Goal: Complete application form

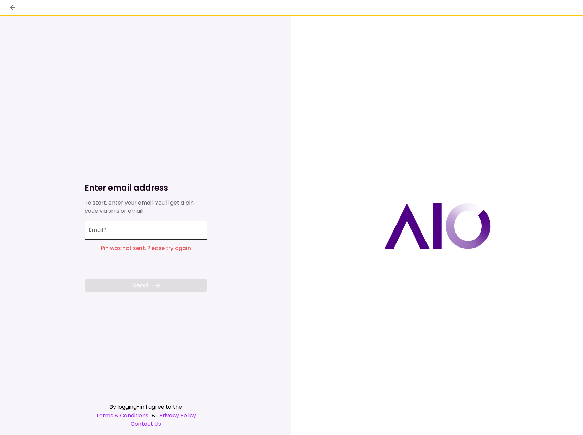
click at [143, 232] on input "Email   *" at bounding box center [146, 230] width 123 height 19
type input "*"
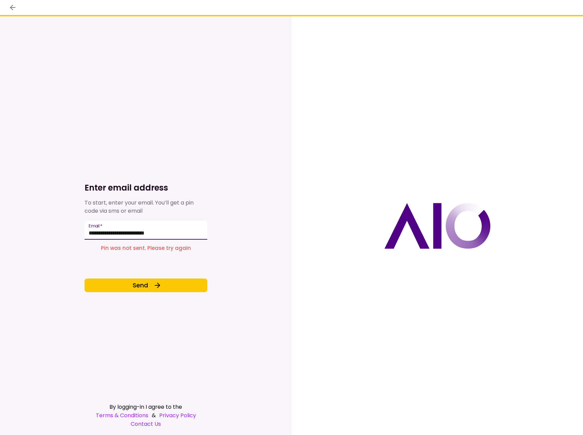
type input "**********"
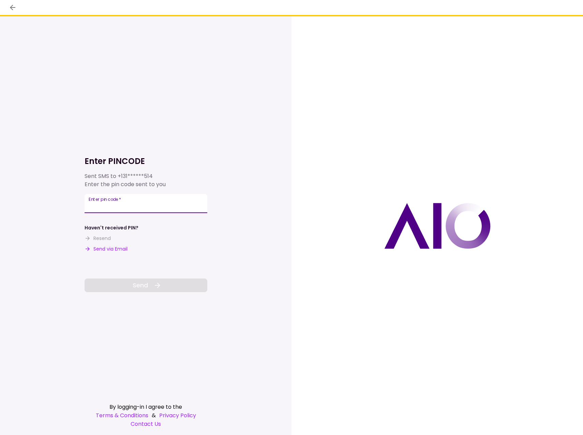
click at [126, 202] on input "**********" at bounding box center [146, 203] width 123 height 19
type input "******"
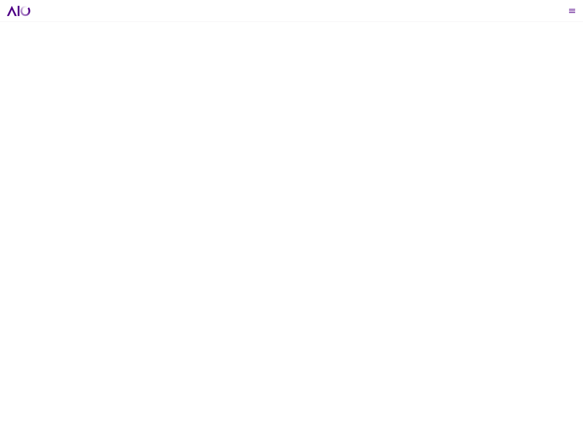
click at [572, 10] on icon "Open menu" at bounding box center [572, 11] width 8 height 8
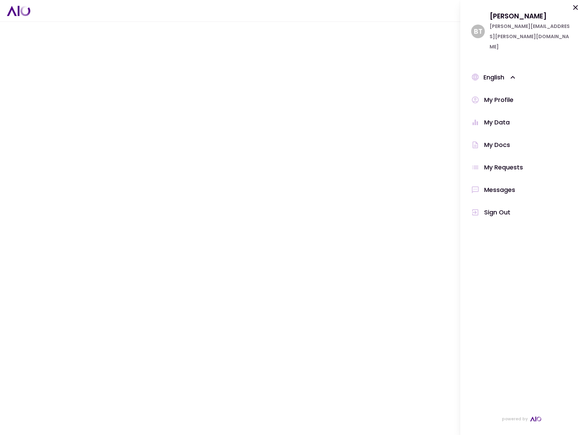
click at [498, 162] on div "My Requests" at bounding box center [503, 167] width 39 height 10
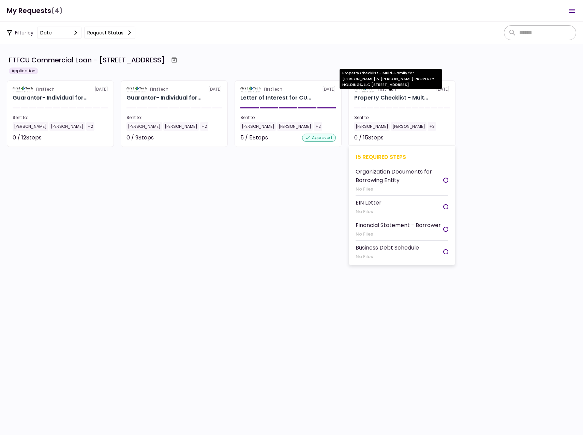
click at [374, 95] on div "Property Checklist - Mult..." at bounding box center [391, 98] width 74 height 8
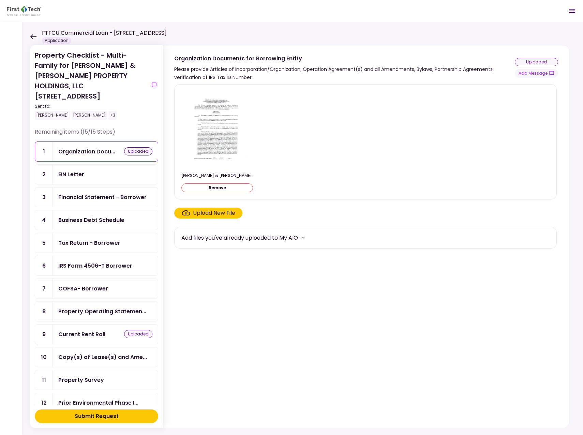
click at [70, 170] on div "EIN Letter" at bounding box center [71, 174] width 26 height 9
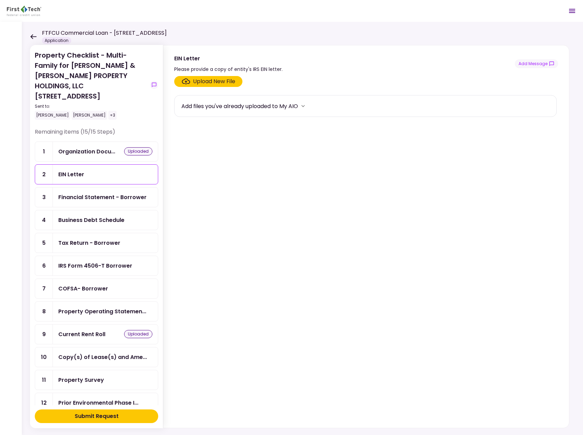
click at [80, 193] on div "Financial Statement - Borrower" at bounding box center [102, 197] width 88 height 9
click at [85, 216] on div "Business Debt Schedule" at bounding box center [91, 220] width 66 height 9
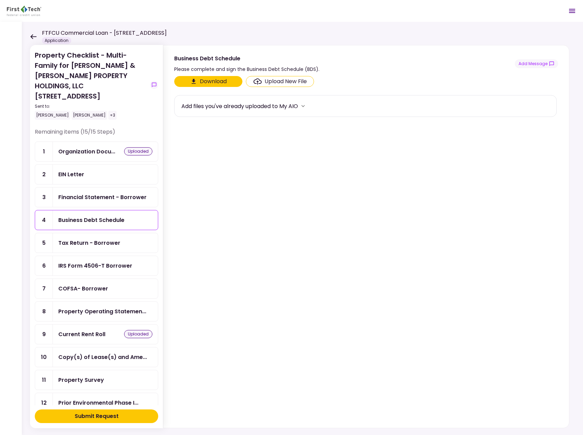
click at [83, 193] on div "Financial Statement - Borrower" at bounding box center [102, 197] width 88 height 9
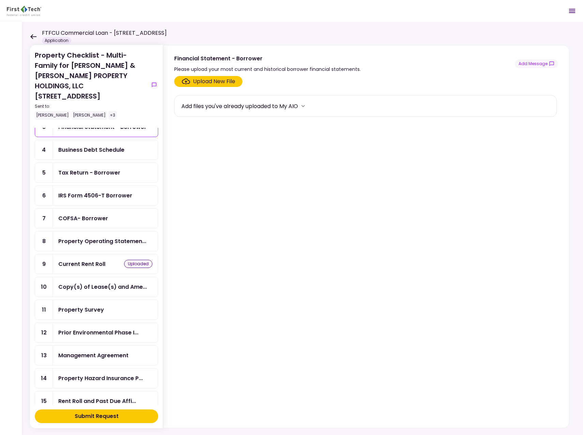
scroll to position [72, 0]
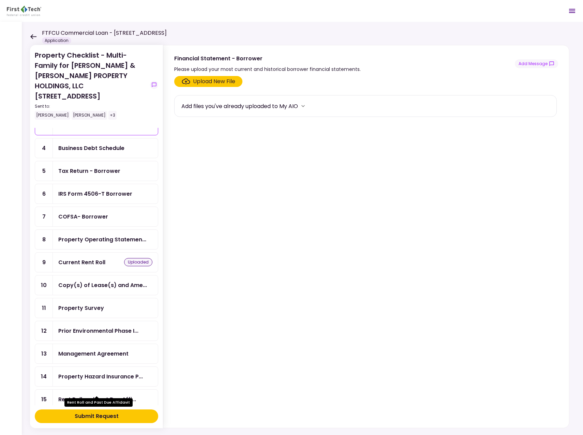
click at [93, 395] on div "Rent Roll and Past Due Affi..." at bounding box center [97, 399] width 78 height 9
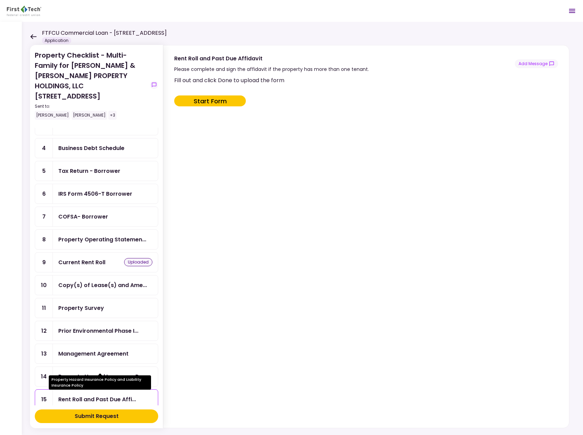
click at [92, 372] on div "Property Hazard Insurance P..." at bounding box center [100, 376] width 85 height 9
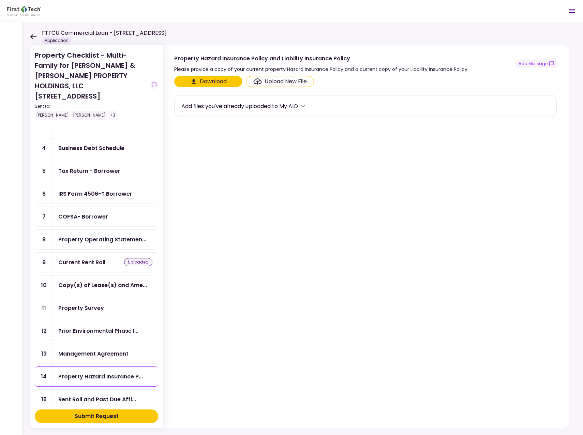
click at [91, 349] on div "Management Agreement" at bounding box center [93, 353] width 70 height 9
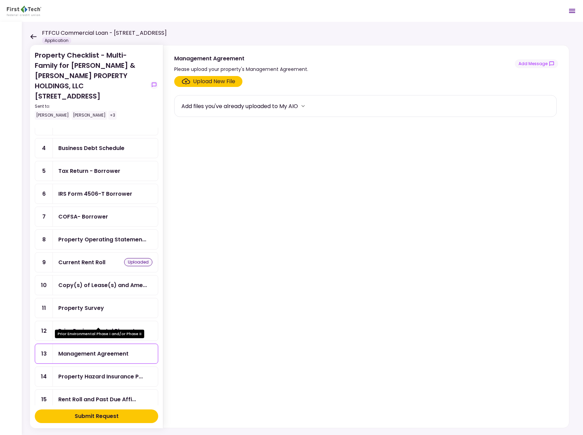
click at [84, 327] on div "Prior Environmental Phase I..." at bounding box center [98, 331] width 80 height 9
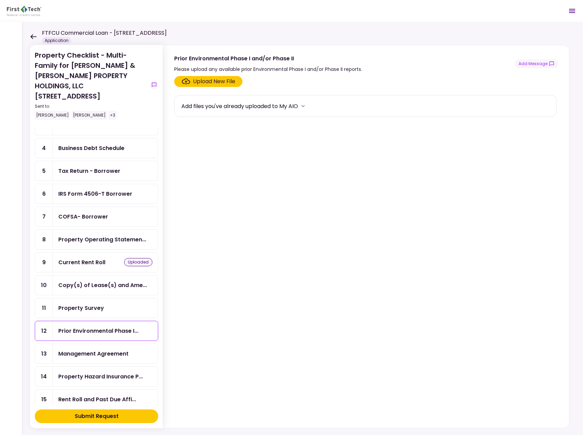
click at [86, 304] on div "Property Survey" at bounding box center [81, 308] width 46 height 9
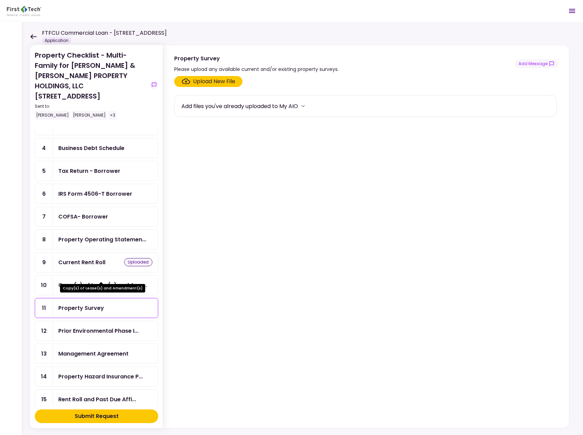
click at [96, 281] on div "Copy(s) of Lease(s) and Ame..." at bounding box center [102, 285] width 89 height 9
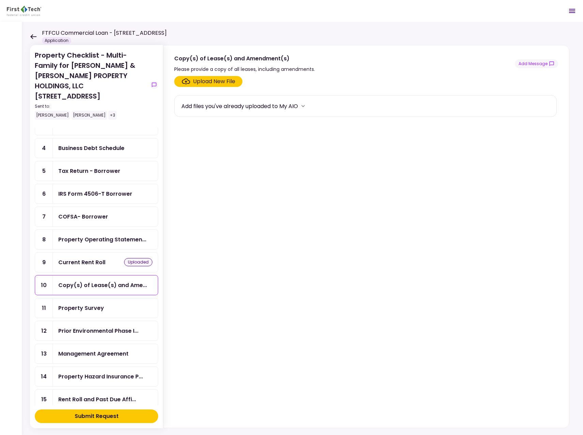
click at [86, 258] on div "Current Rent Roll" at bounding box center [81, 262] width 47 height 9
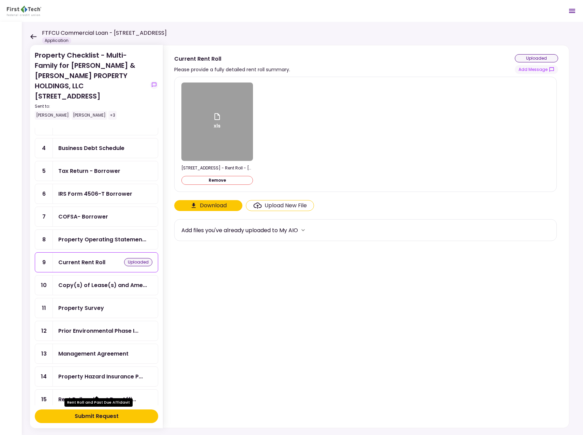
click at [98, 395] on div "Rent Roll and Past Due Affi..." at bounding box center [97, 399] width 78 height 9
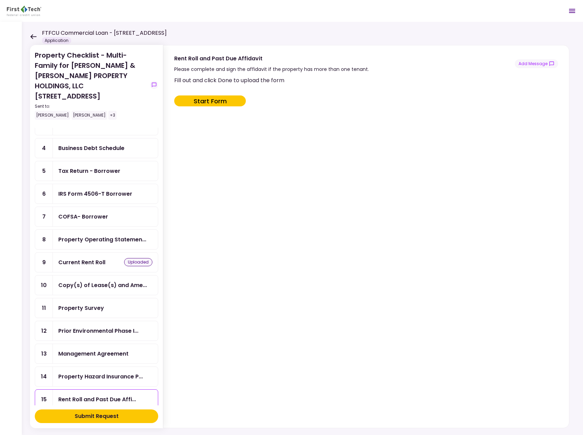
click at [207, 100] on button "Start Form" at bounding box center [210, 100] width 72 height 11
type input "***"
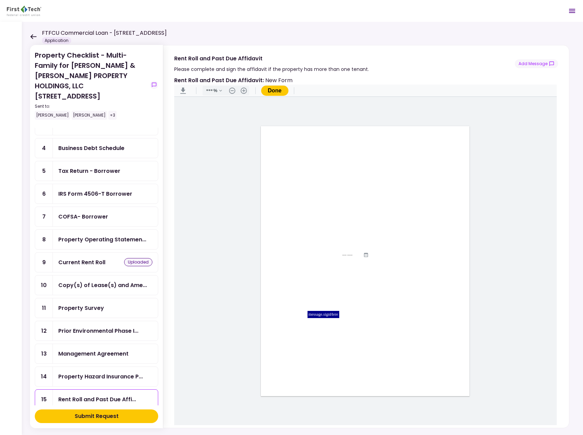
click at [86, 258] on div "Current Rent Roll" at bounding box center [81, 262] width 47 height 9
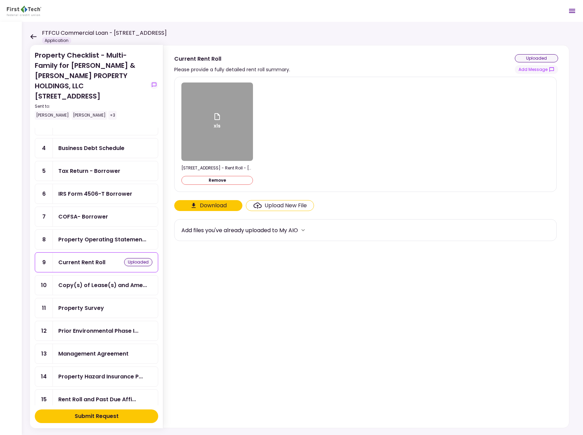
click at [204, 141] on div "xls" at bounding box center [217, 122] width 72 height 78
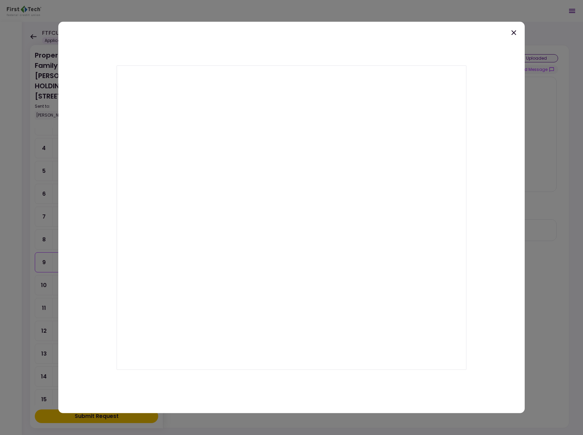
click at [261, 31] on div at bounding box center [291, 217] width 466 height 391
click at [515, 31] on icon at bounding box center [513, 32] width 5 height 5
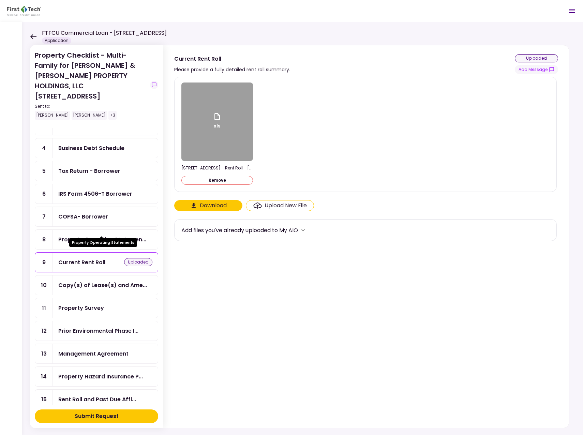
click at [98, 235] on div "Property Operating Statemen..." at bounding box center [102, 239] width 88 height 9
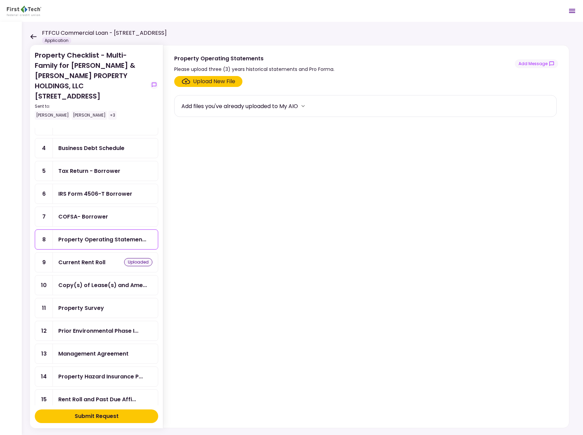
click at [81, 212] on div "COFSA- Borrower" at bounding box center [83, 216] width 50 height 9
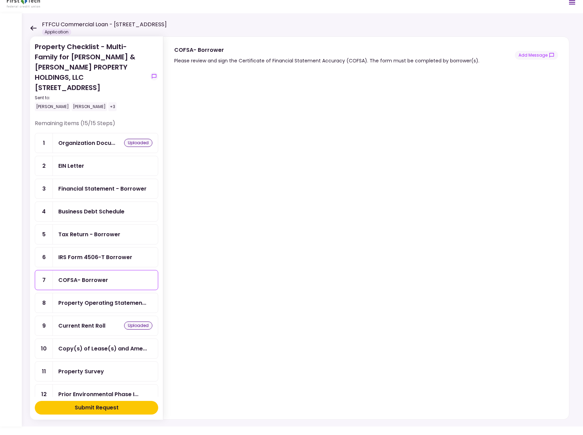
click at [106, 184] on div "Financial Statement - Borrower" at bounding box center [102, 188] width 88 height 9
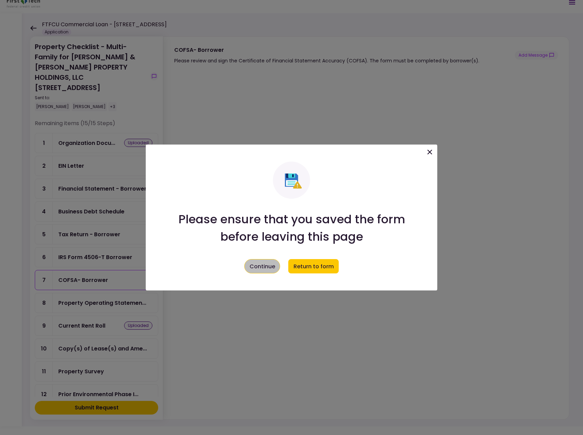
click at [263, 266] on button "Continue" at bounding box center [262, 266] width 36 height 14
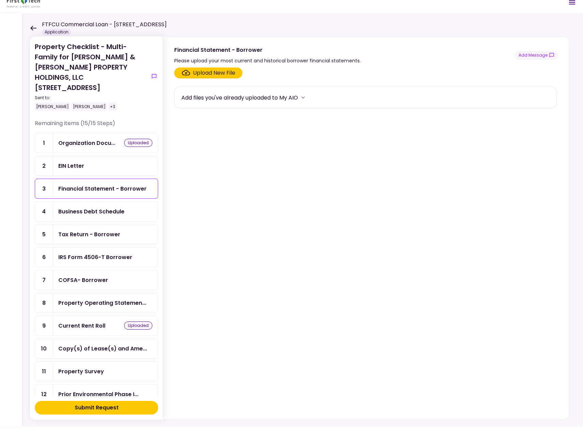
click at [97, 184] on div "Financial Statement - Borrower" at bounding box center [102, 188] width 88 height 9
click at [31, 26] on icon at bounding box center [33, 28] width 6 height 5
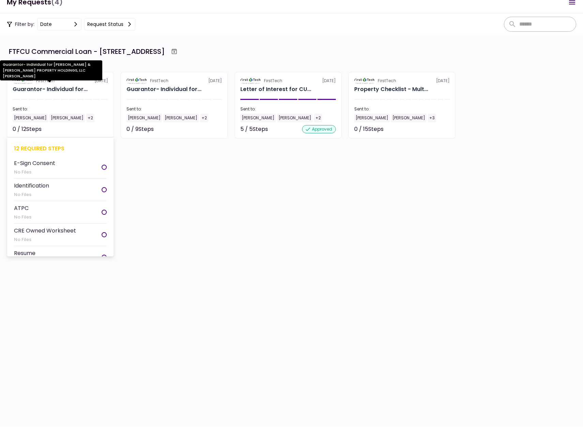
click at [35, 87] on div "Guarantor- Individual for..." at bounding box center [50, 89] width 75 height 8
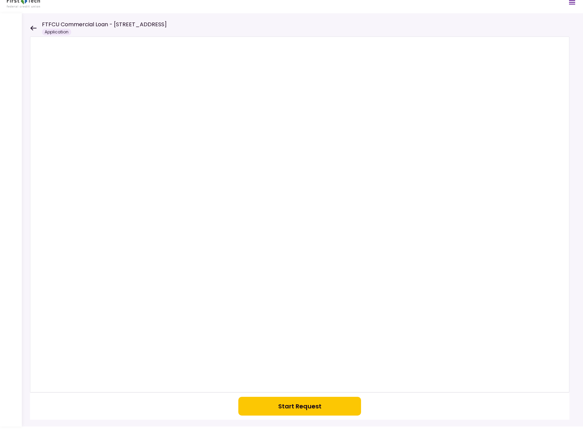
click at [312, 402] on button "Start Request" at bounding box center [299, 406] width 123 height 19
click at [34, 27] on icon at bounding box center [33, 28] width 6 height 5
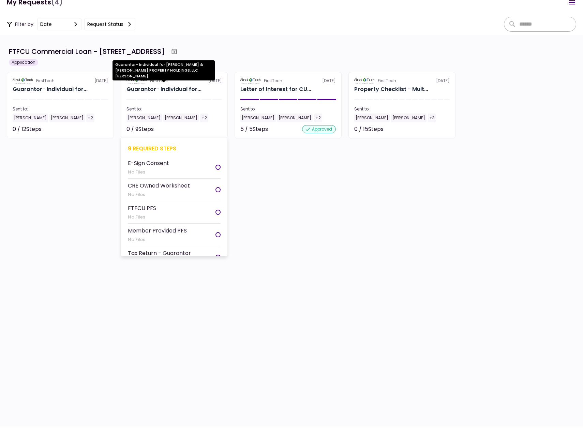
click at [151, 88] on div "Guarantor- Individual for..." at bounding box center [163, 89] width 75 height 8
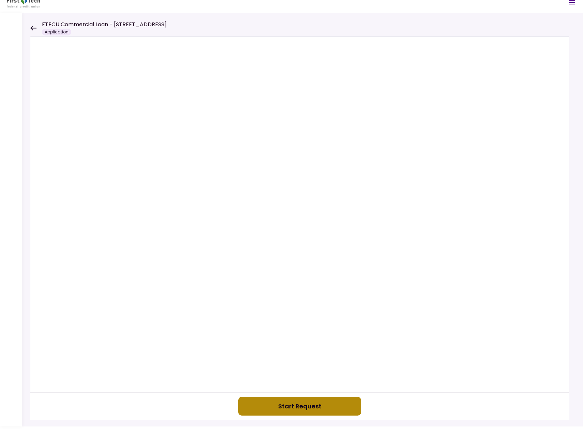
click at [278, 405] on button "Start Request" at bounding box center [299, 406] width 123 height 19
click at [35, 25] on div "FTFCU Commercial Loan - [STREET_ADDRESS] Application" at bounding box center [98, 27] width 137 height 15
click at [32, 26] on icon at bounding box center [33, 28] width 6 height 5
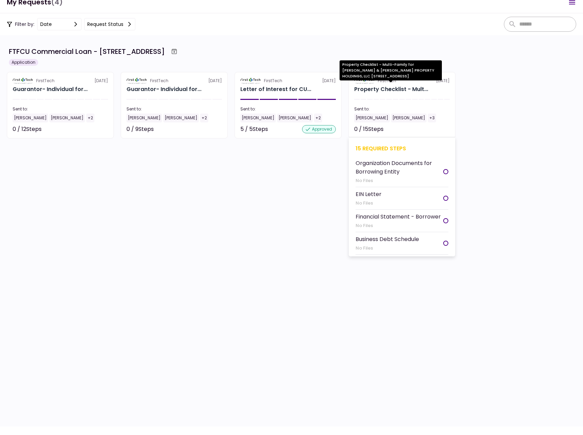
click at [370, 87] on div "Property Checklist - Mult..." at bounding box center [391, 89] width 74 height 8
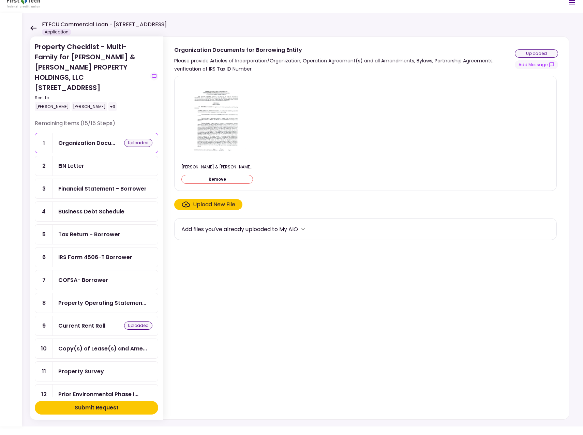
click at [91, 184] on div "Financial Statement - Borrower" at bounding box center [102, 188] width 88 height 9
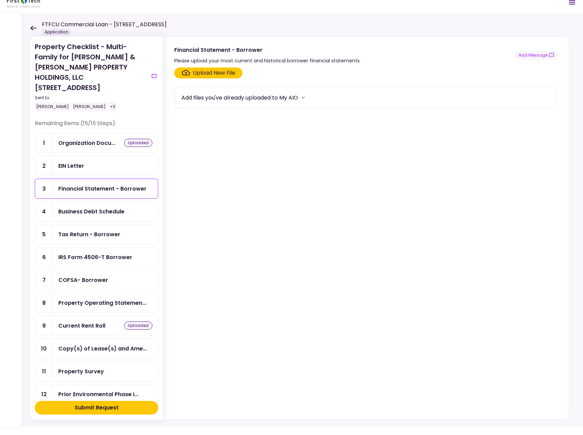
click at [93, 207] on div "Business Debt Schedule" at bounding box center [91, 211] width 66 height 9
click at [99, 230] on div "Tax Return - Borrower" at bounding box center [89, 234] width 62 height 9
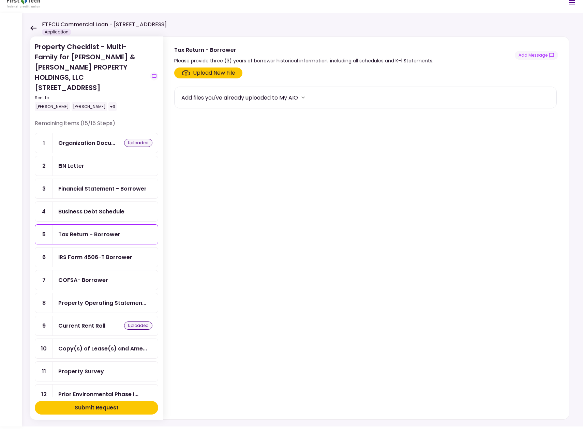
click at [100, 253] on div "IRS Form 4506-T Borrower" at bounding box center [95, 257] width 74 height 9
click at [100, 276] on div "COFSA- Borrower" at bounding box center [83, 280] width 50 height 9
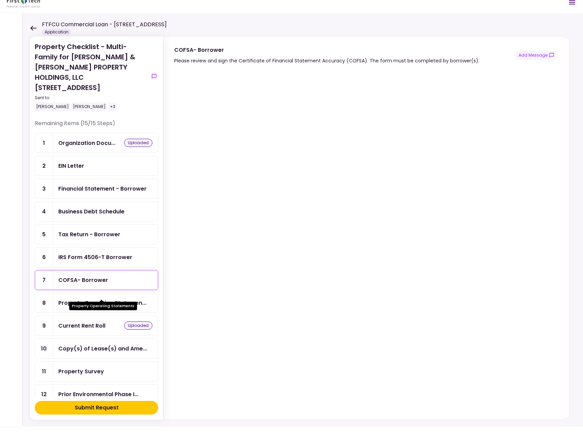
click at [78, 299] on div "Property Operating Statemen..." at bounding box center [102, 303] width 88 height 9
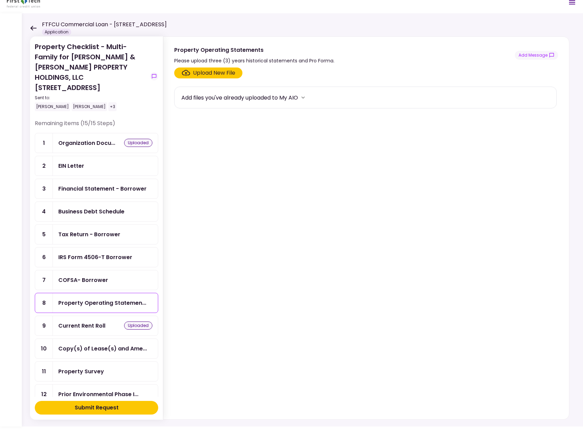
click at [87, 322] on div "Current Rent Roll" at bounding box center [81, 326] width 47 height 9
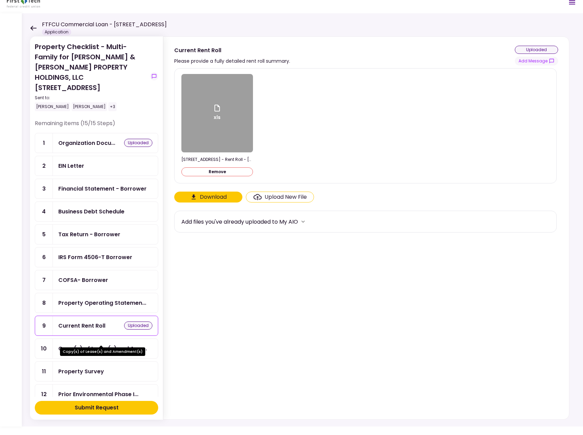
click at [92, 344] on div "Copy(s) of Lease(s) and Ame..." at bounding box center [102, 348] width 89 height 9
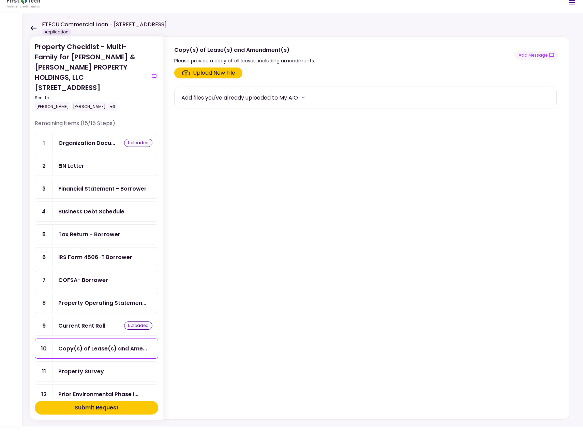
click at [97, 367] on div "Property Survey" at bounding box center [81, 371] width 46 height 9
click at [101, 390] on div "Prior Environmental Phase I..." at bounding box center [98, 394] width 80 height 9
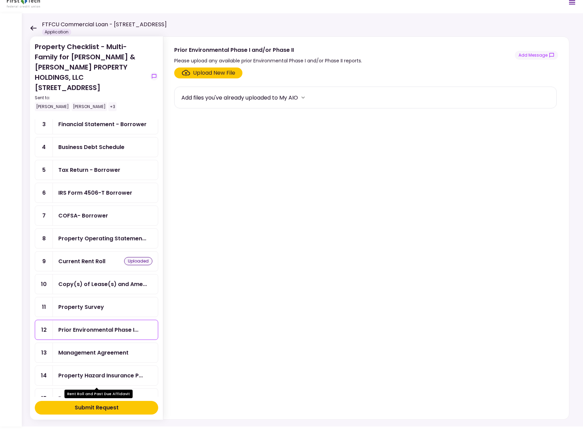
scroll to position [72, 0]
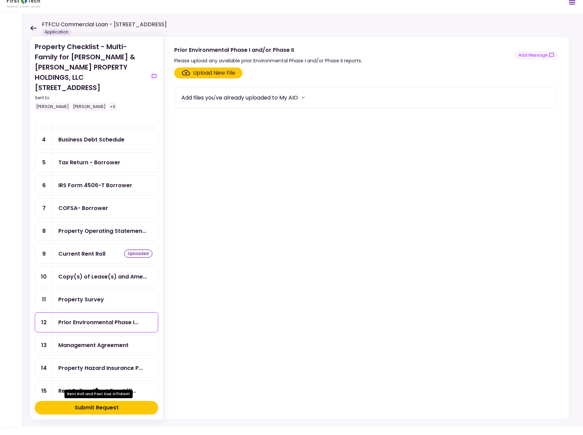
click at [110, 387] on div "Rent Roll and Past Due Affi..." at bounding box center [97, 391] width 78 height 9
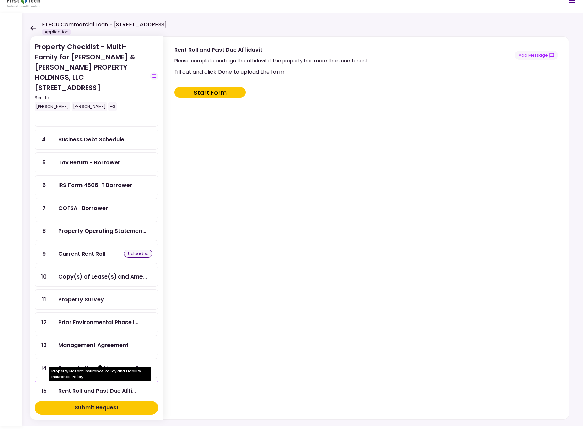
click at [96, 364] on div "Property Hazard Insurance P..." at bounding box center [100, 368] width 85 height 9
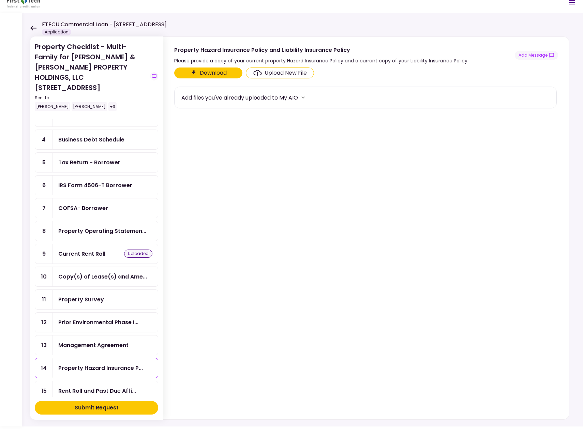
click at [90, 341] on div "Management Agreement" at bounding box center [93, 345] width 70 height 9
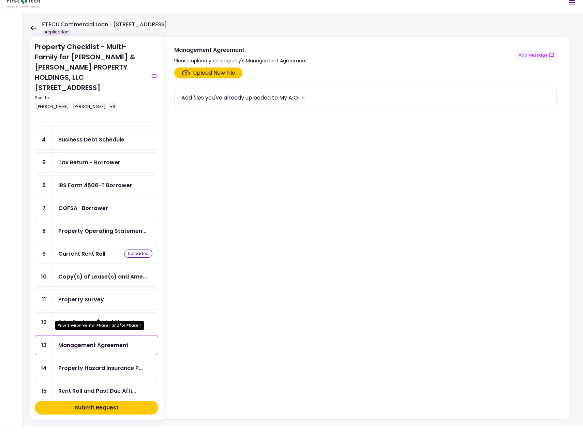
click at [85, 318] on div "Prior Environmental Phase I..." at bounding box center [98, 322] width 80 height 9
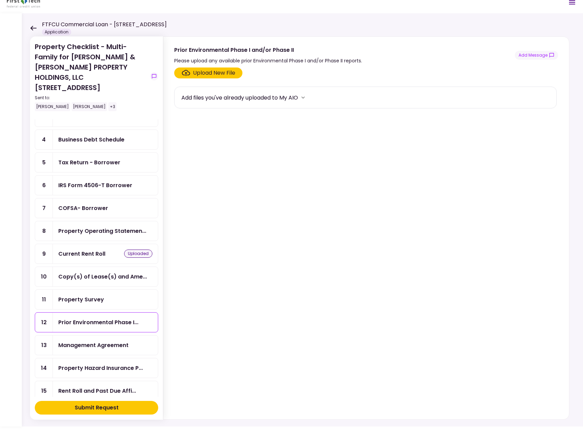
click at [79, 295] on div "Property Survey" at bounding box center [81, 299] width 46 height 9
click at [77, 272] on div "Copy(s) of Lease(s) and Ame..." at bounding box center [102, 276] width 89 height 9
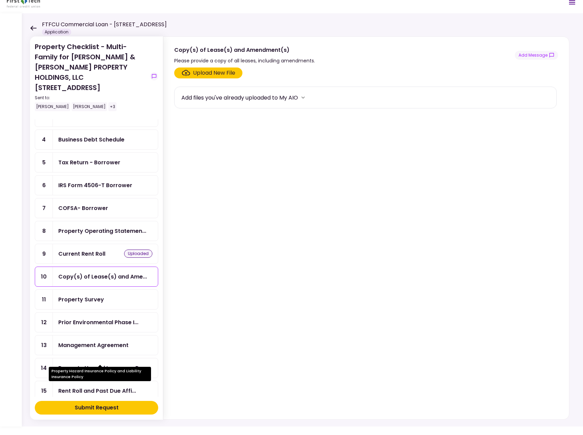
click at [86, 379] on div "Property Hazard Insurance Policy and Liability Insurance Policy" at bounding box center [100, 374] width 102 height 14
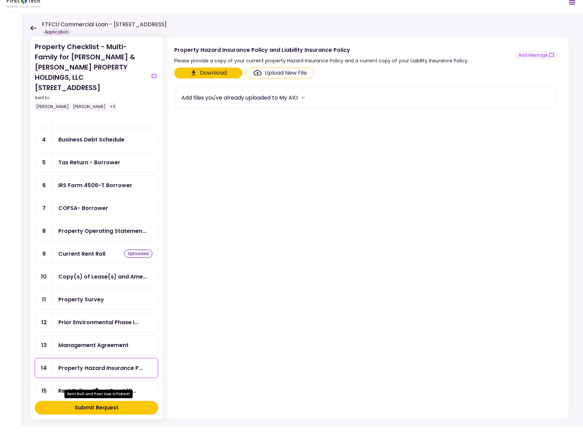
click at [85, 387] on div "Rent Roll and Past Due Affi..." at bounding box center [97, 391] width 78 height 9
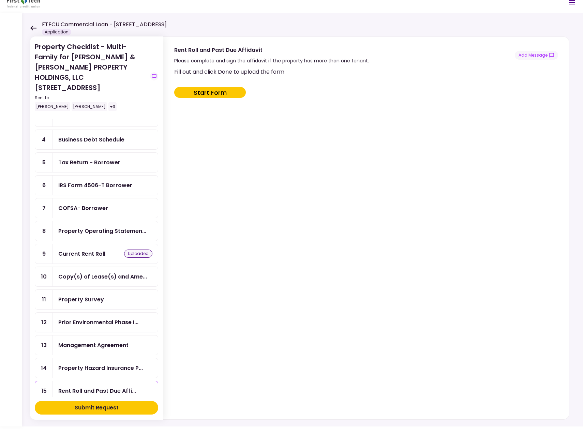
click at [209, 90] on button "Start Form" at bounding box center [210, 92] width 72 height 11
type input "***"
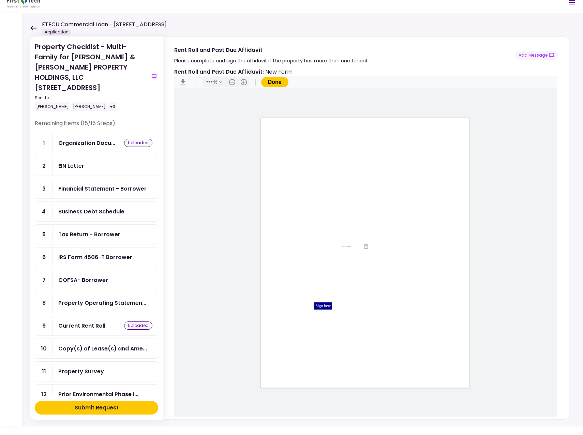
click at [91, 253] on div "IRS Form 4506-T Borrower" at bounding box center [95, 257] width 74 height 9
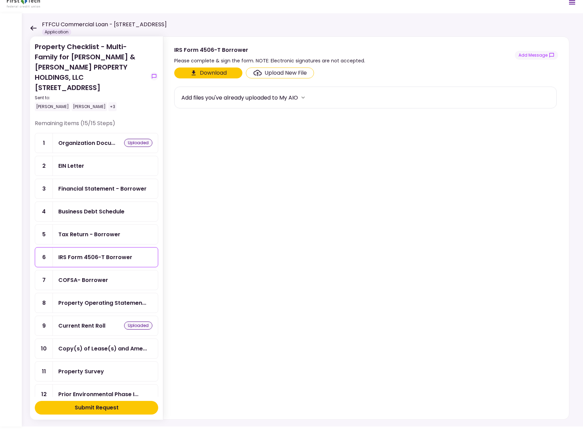
click at [204, 71] on button "Download" at bounding box center [208, 73] width 68 height 11
click at [76, 184] on div "Financial Statement - Borrower" at bounding box center [102, 188] width 88 height 9
click at [215, 72] on div "Upload New File" at bounding box center [214, 73] width 42 height 8
click at [0, 0] on input "Upload New File" at bounding box center [0, 0] width 0 height 0
click at [100, 207] on div "Business Debt Schedule" at bounding box center [91, 211] width 66 height 9
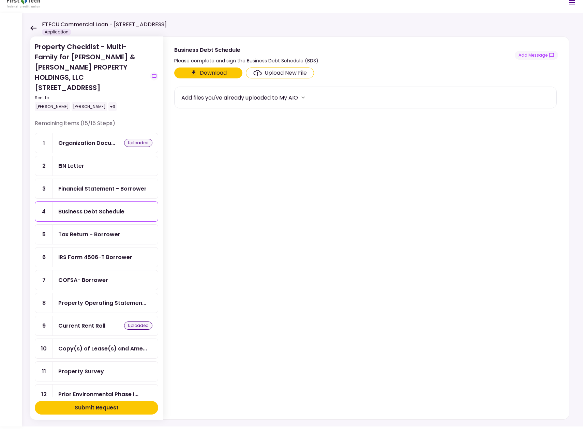
click at [197, 75] on button "Download" at bounding box center [208, 73] width 68 height 11
click at [84, 253] on div "IRS Form 4506-T Borrower" at bounding box center [95, 257] width 74 height 9
click at [86, 275] on div "COFSA- Borrower" at bounding box center [105, 279] width 105 height 19
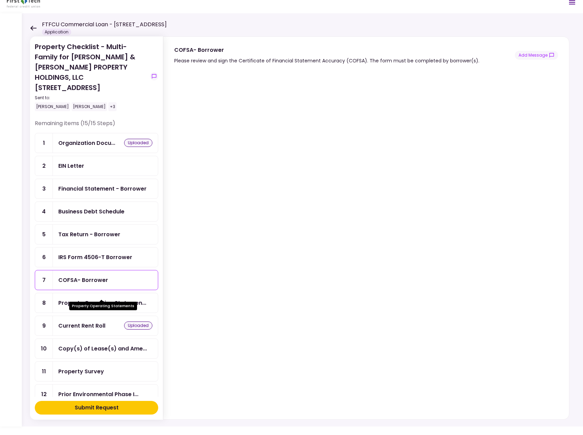
click at [93, 299] on div "Property Operating Statemen..." at bounding box center [102, 303] width 88 height 9
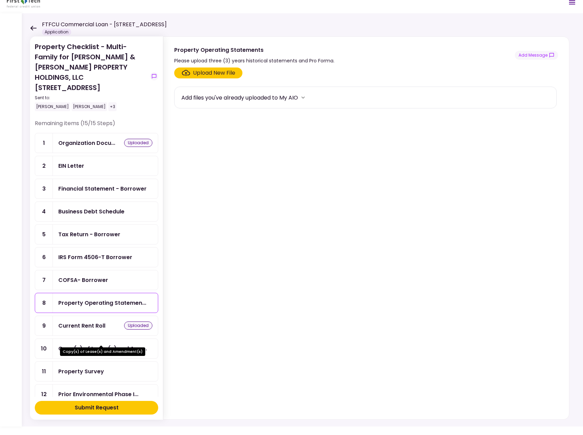
click at [84, 344] on div "Copy(s) of Lease(s) and Ame..." at bounding box center [102, 348] width 89 height 9
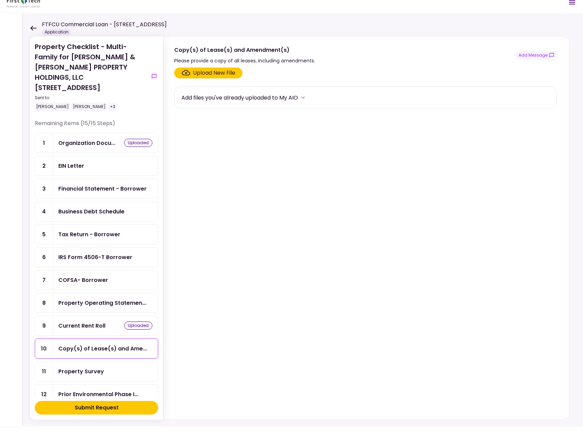
click at [98, 367] on div "Property Survey" at bounding box center [81, 371] width 46 height 9
click at [98, 390] on div "Prior Environmental Phase I..." at bounding box center [98, 394] width 80 height 9
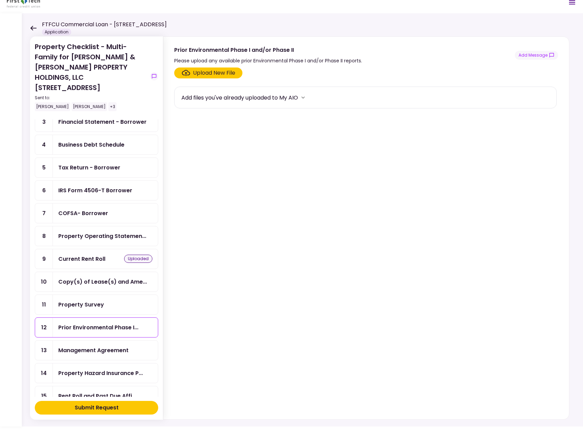
scroll to position [72, 0]
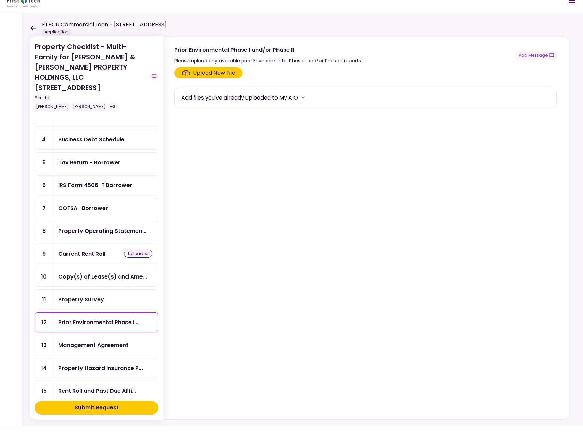
click at [96, 341] on div "Management Agreement" at bounding box center [93, 345] width 70 height 9
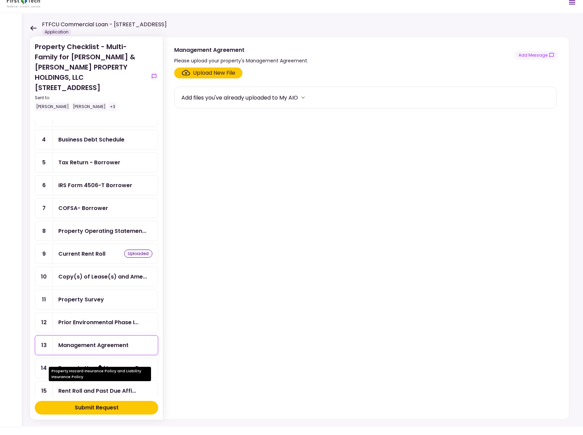
click at [94, 364] on div "Property Hazard Insurance P..." at bounding box center [100, 368] width 85 height 9
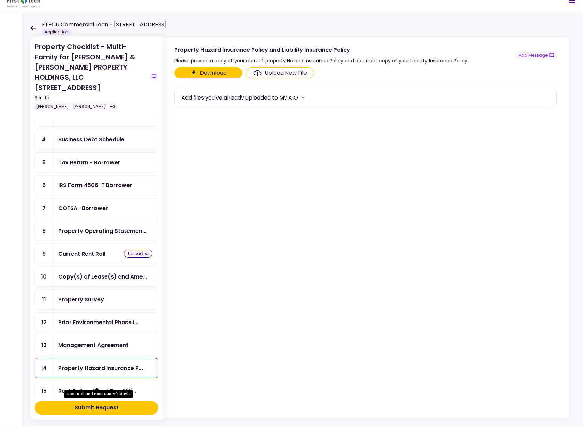
click at [84, 387] on div "Rent Roll and Past Due Affi..." at bounding box center [97, 391] width 78 height 9
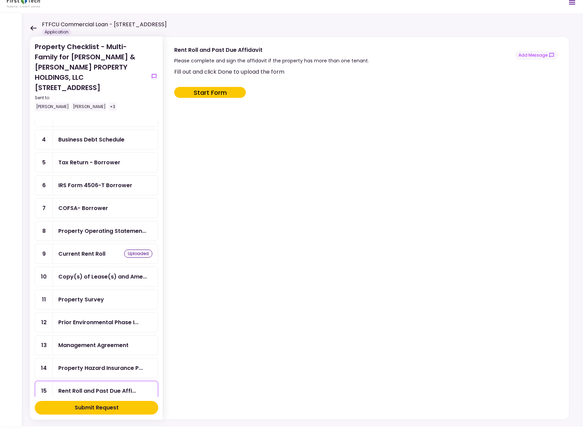
click at [199, 92] on button "Start Form" at bounding box center [210, 92] width 72 height 11
type input "***"
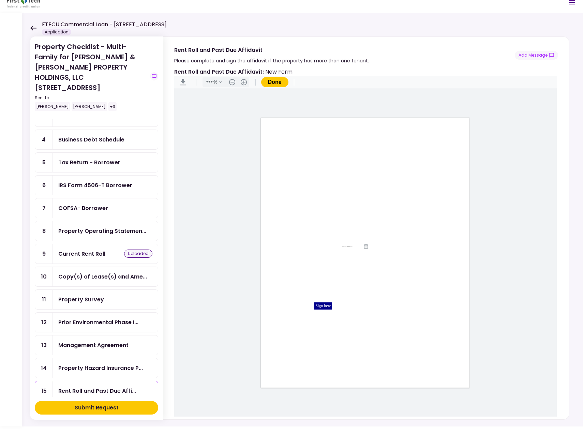
click at [298, 320] on input "Document Content" at bounding box center [325, 320] width 59 height 5
click at [302, 314] on input "Document Content" at bounding box center [328, 313] width 54 height 5
type input "**********"
drag, startPoint x: 301, startPoint y: 321, endPoint x: 305, endPoint y: 322, distance: 3.8
click at [302, 321] on input "Document Content" at bounding box center [325, 320] width 59 height 5
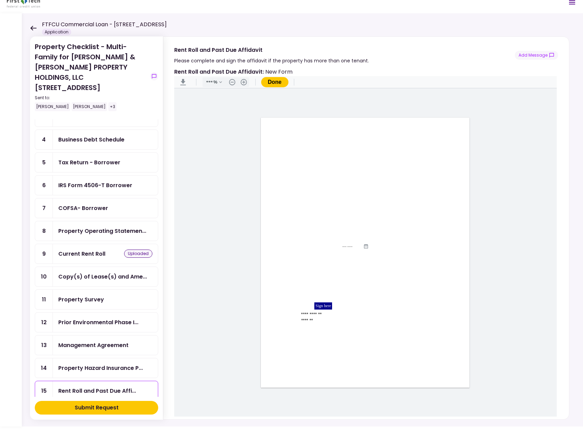
type input "*******"
click at [303, 213] on input "Document Content" at bounding box center [342, 213] width 79 height 5
paste input "**********"
type input "**********"
click at [288, 230] on div "**********" at bounding box center [365, 253] width 209 height 270
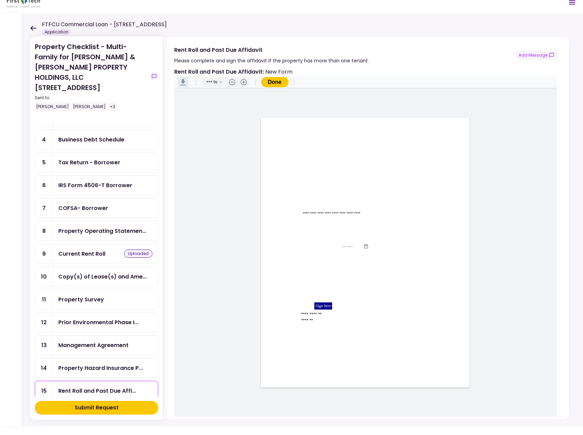
click at [182, 81] on button ".cls-1{fill:#abb0c4;} icon - header - download" at bounding box center [183, 82] width 11 height 11
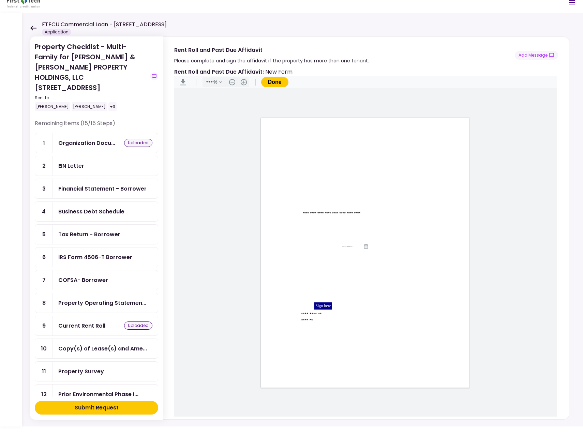
click at [272, 80] on button "Done" at bounding box center [274, 82] width 27 height 10
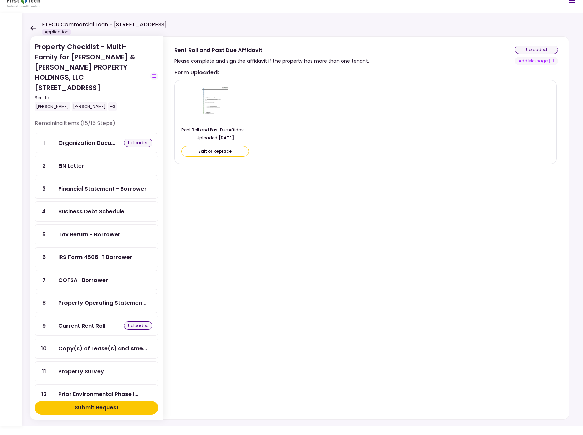
click at [289, 177] on div "Form Uploaded : Rent Roll and Past Due Affidavit - Fillable.pdf Uploaded [DATE]…" at bounding box center [365, 242] width 383 height 348
click at [34, 27] on icon at bounding box center [33, 28] width 6 height 5
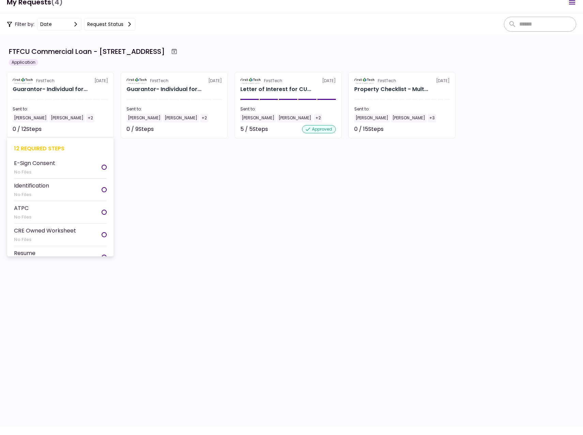
click at [23, 119] on div "[PERSON_NAME]" at bounding box center [30, 118] width 35 height 9
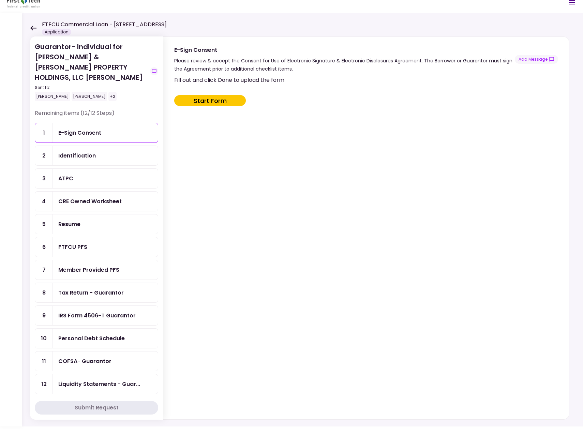
click at [83, 151] on div "Identification" at bounding box center [77, 155] width 38 height 9
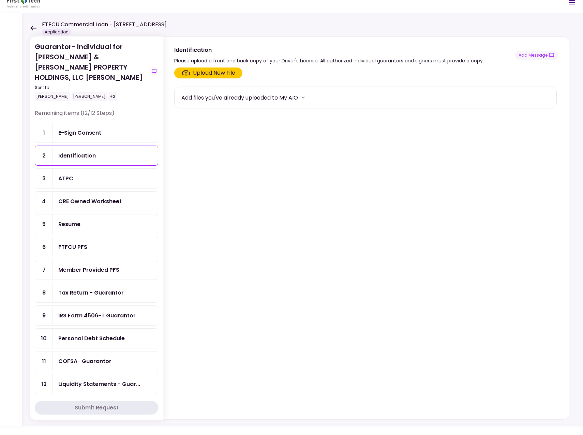
click at [76, 220] on div "Resume" at bounding box center [69, 224] width 22 height 9
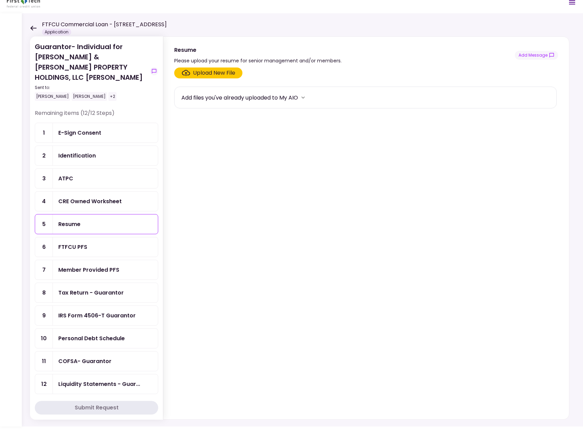
click at [81, 243] on div "FTFCU PFS" at bounding box center [72, 247] width 29 height 9
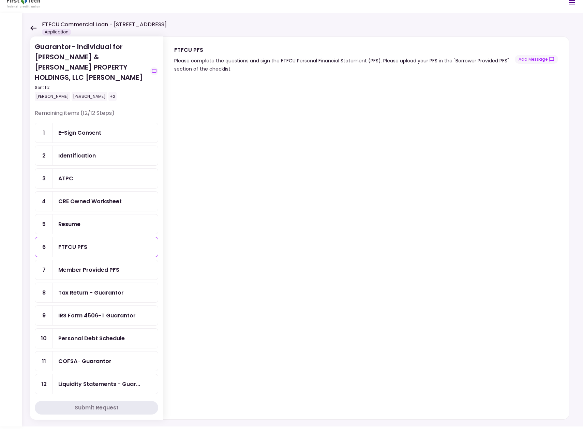
click at [79, 129] on div "E-Sign Consent" at bounding box center [79, 133] width 43 height 9
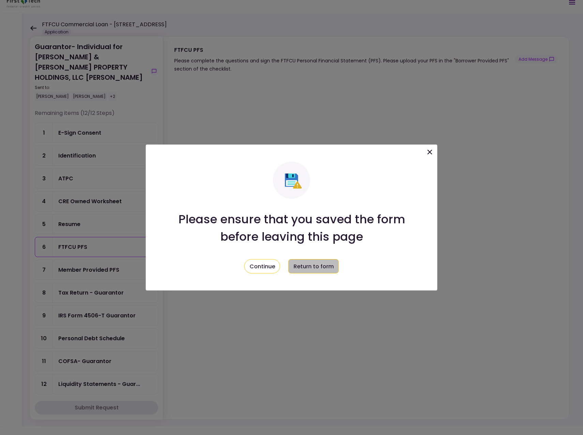
click at [316, 266] on button "Return to form" at bounding box center [313, 266] width 50 height 14
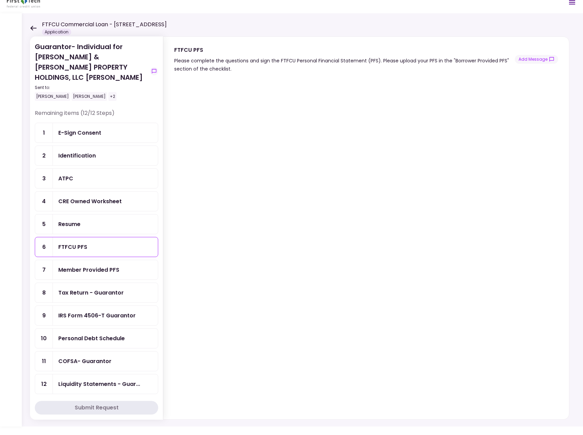
click at [101, 129] on div "E-Sign Consent" at bounding box center [105, 133] width 94 height 9
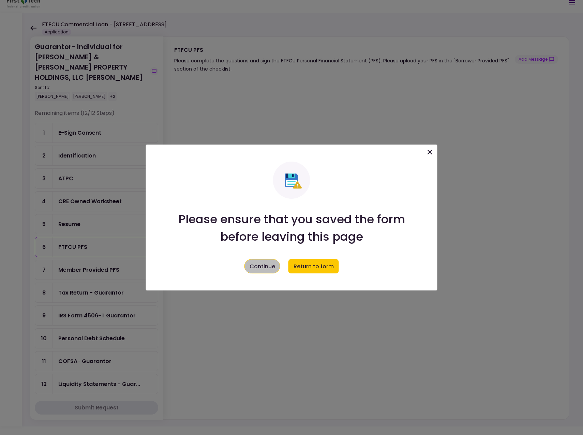
click at [255, 267] on button "Continue" at bounding box center [262, 266] width 36 height 14
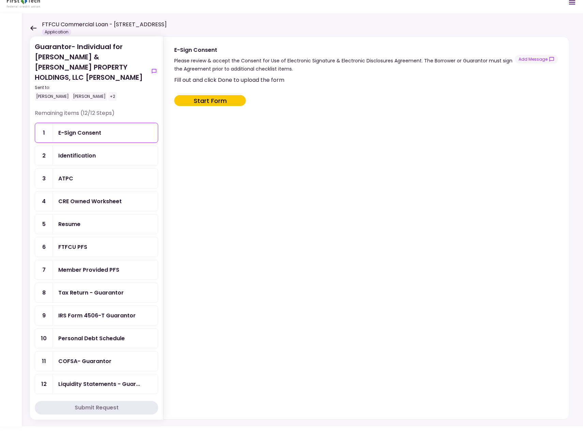
click at [210, 96] on button "Start Form" at bounding box center [210, 100] width 72 height 11
type input "***"
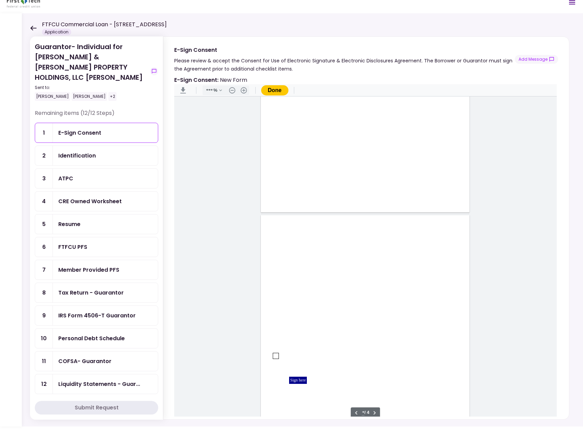
scroll to position [750, 0]
type input "*"
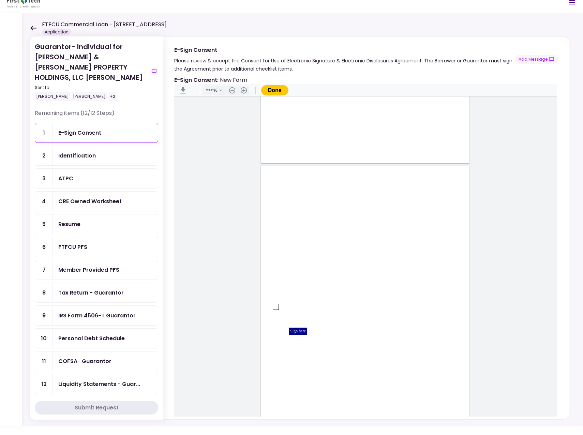
click at [81, 151] on div "Identification" at bounding box center [77, 155] width 38 height 9
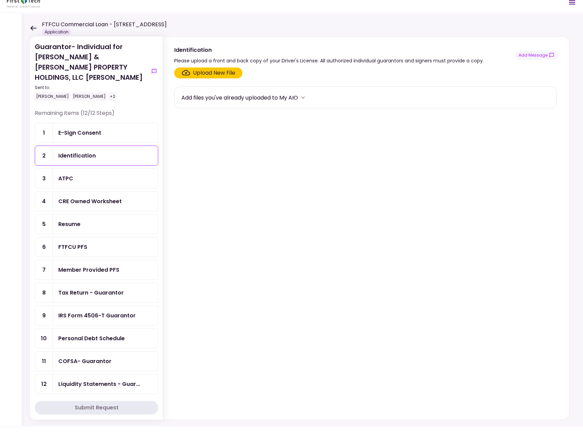
click at [116, 288] on div "Tax Return - Guarantor" at bounding box center [90, 292] width 65 height 9
click at [113, 288] on div "Tax Return - Guarantor" at bounding box center [90, 292] width 65 height 9
click at [98, 288] on div "Tax Return - Guarantor" at bounding box center [90, 292] width 65 height 9
click at [207, 72] on div "Upload New File" at bounding box center [214, 73] width 42 height 8
click at [0, 0] on input "Upload New File" at bounding box center [0, 0] width 0 height 0
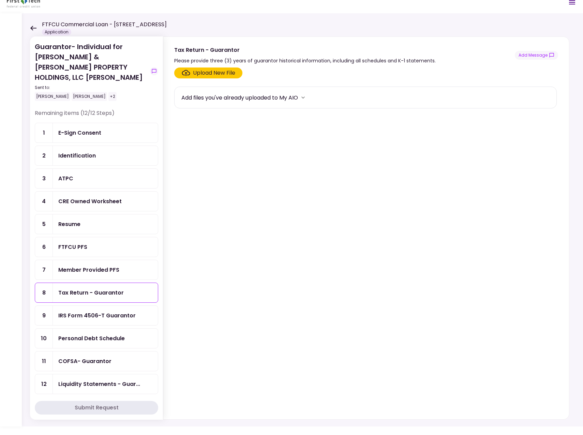
click at [221, 71] on div "Upload New File" at bounding box center [214, 73] width 42 height 8
click at [0, 0] on input "Upload New File" at bounding box center [0, 0] width 0 height 0
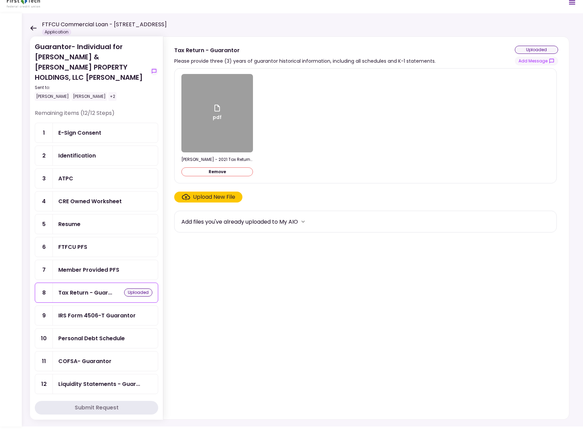
click at [203, 195] on div "Upload New File" at bounding box center [214, 197] width 42 height 8
click at [0, 0] on input "Upload New File" at bounding box center [0, 0] width 0 height 0
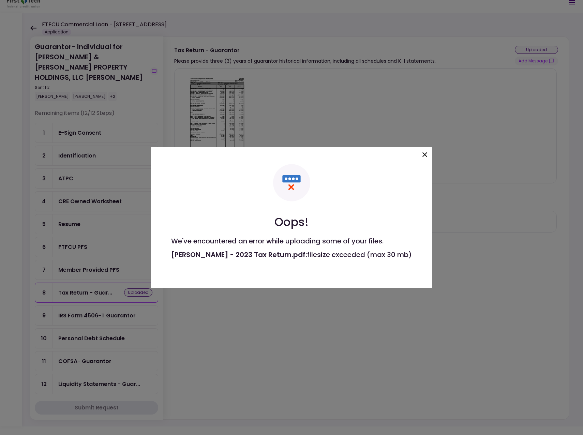
click at [425, 153] on icon at bounding box center [424, 154] width 5 height 5
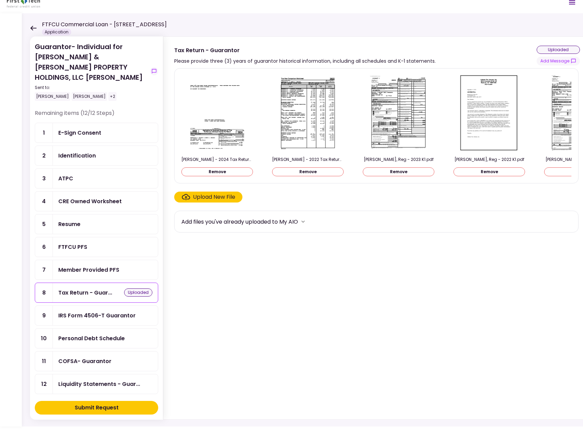
click at [202, 196] on div "Upload New File" at bounding box center [214, 197] width 42 height 8
click at [0, 0] on input "Upload New File" at bounding box center [0, 0] width 0 height 0
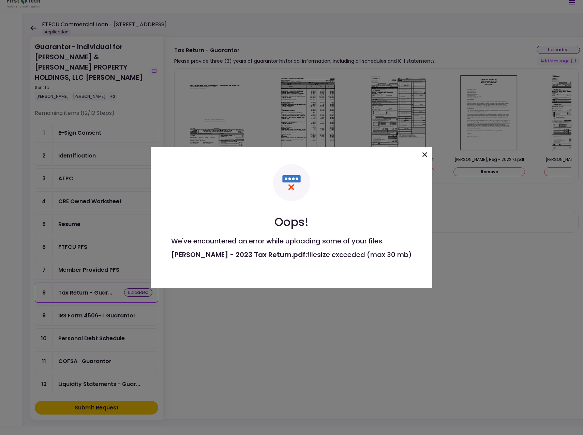
click at [425, 154] on icon at bounding box center [424, 154] width 5 height 5
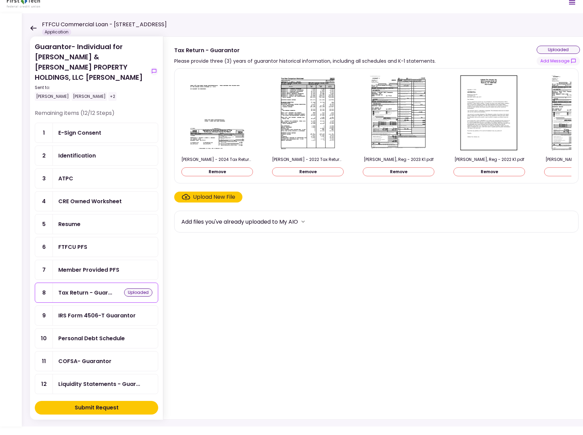
click at [205, 197] on div "Upload New File" at bounding box center [214, 197] width 42 height 8
click at [0, 0] on input "Upload New File" at bounding box center [0, 0] width 0 height 0
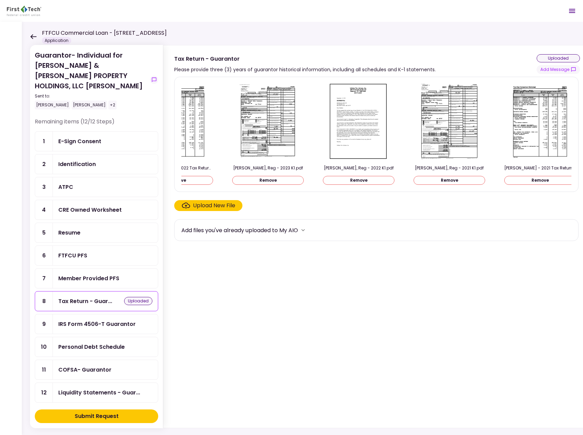
scroll to position [0, 136]
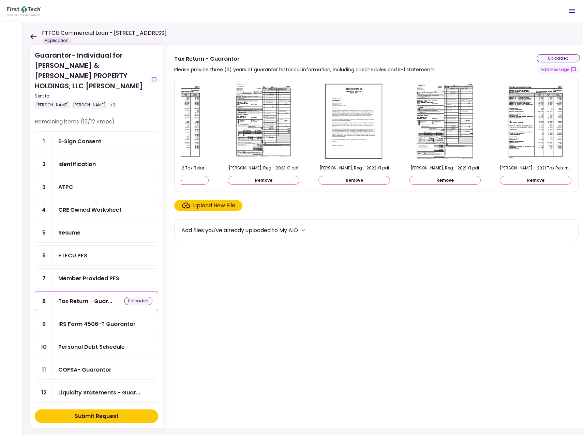
click at [209, 207] on div "Upload New File" at bounding box center [214, 205] width 42 height 8
click at [0, 0] on input "Upload New File" at bounding box center [0, 0] width 0 height 0
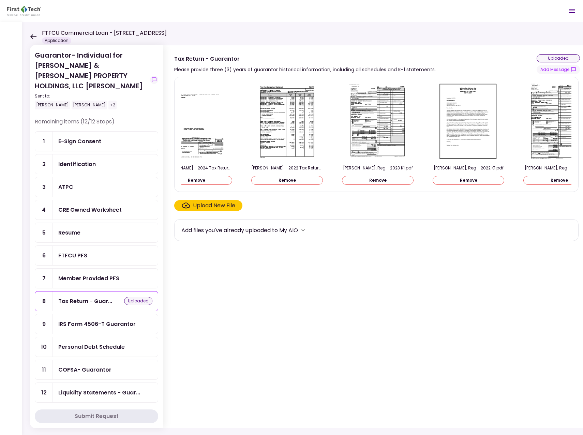
scroll to position [0, 0]
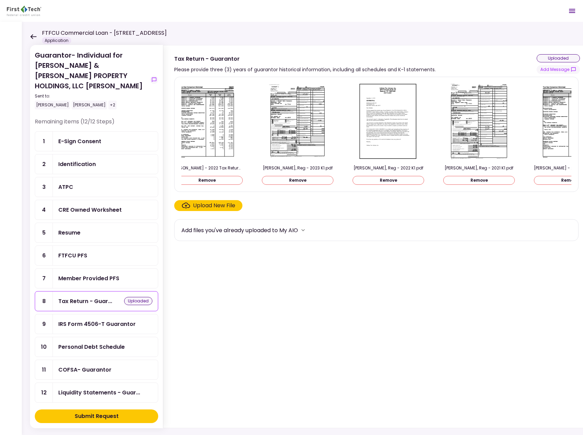
scroll to position [0, 136]
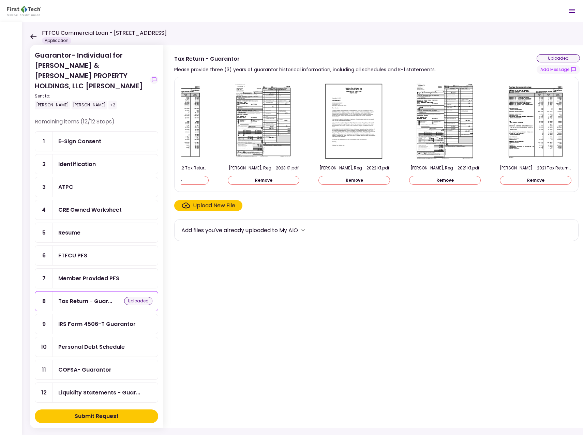
click at [206, 207] on div "Upload New File" at bounding box center [214, 205] width 42 height 8
click at [0, 0] on input "Upload New File" at bounding box center [0, 0] width 0 height 0
click at [200, 207] on div "Upload New File" at bounding box center [214, 205] width 42 height 8
click at [0, 0] on input "Upload New File" at bounding box center [0, 0] width 0 height 0
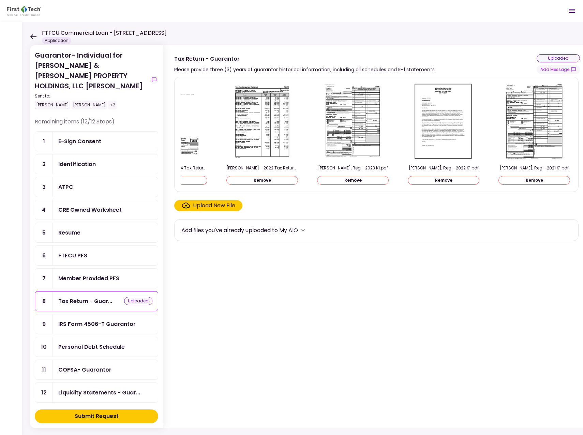
click at [217, 205] on div "Upload New File" at bounding box center [214, 205] width 42 height 8
click at [0, 0] on input "Upload New File" at bounding box center [0, 0] width 0 height 0
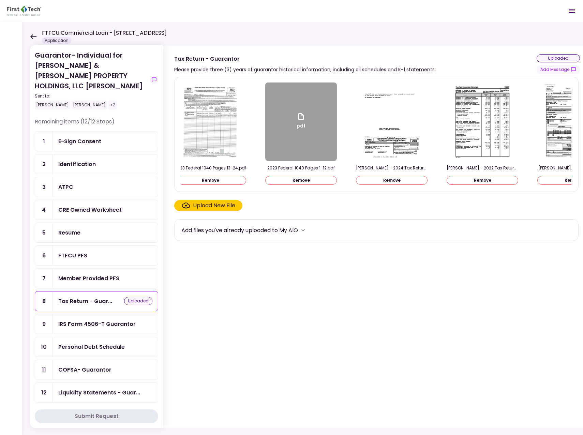
scroll to position [0, 0]
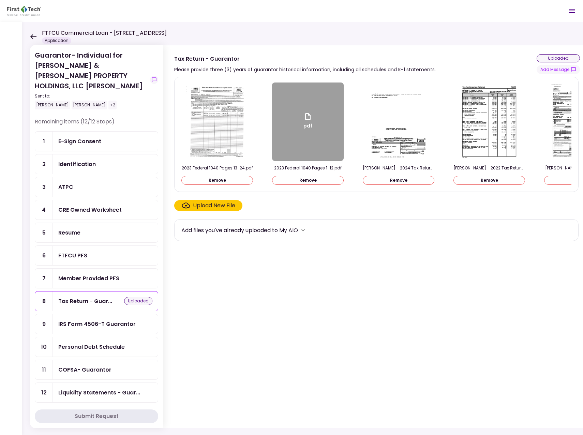
click at [198, 207] on div "Upload New File" at bounding box center [214, 205] width 42 height 8
click at [0, 0] on input "Upload New File" at bounding box center [0, 0] width 0 height 0
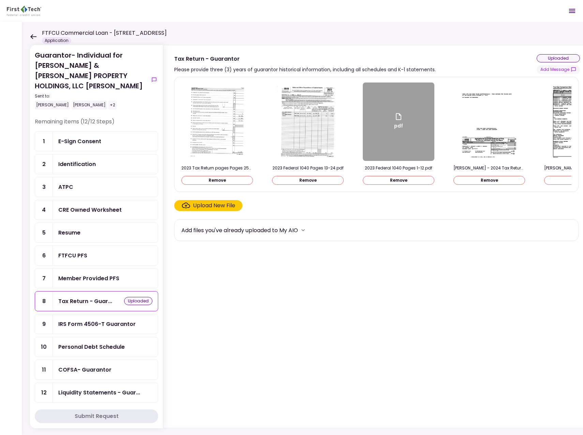
click at [207, 206] on div "Upload New File" at bounding box center [214, 205] width 42 height 8
click at [0, 0] on input "Upload New File" at bounding box center [0, 0] width 0 height 0
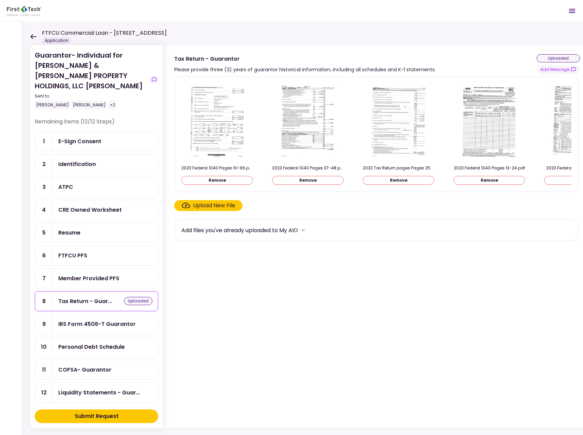
click at [197, 207] on div "Upload New File" at bounding box center [214, 205] width 42 height 8
click at [0, 0] on input "Upload New File" at bounding box center [0, 0] width 0 height 0
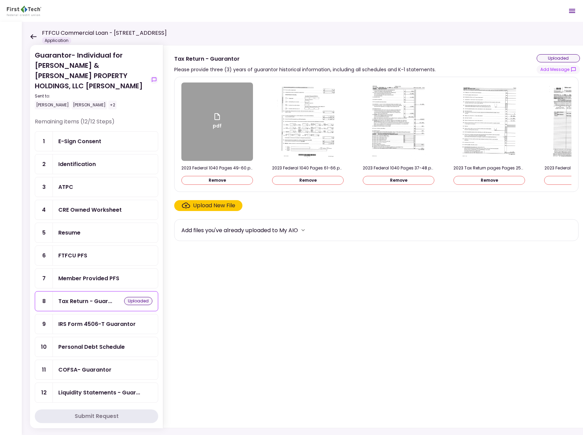
click at [32, 36] on icon at bounding box center [33, 36] width 6 height 5
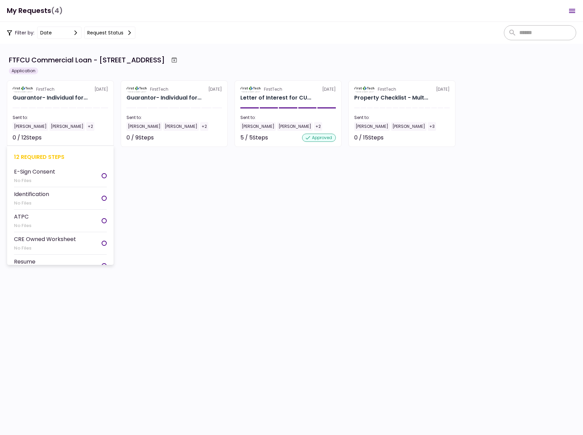
click at [30, 125] on div "[PERSON_NAME]" at bounding box center [30, 126] width 35 height 9
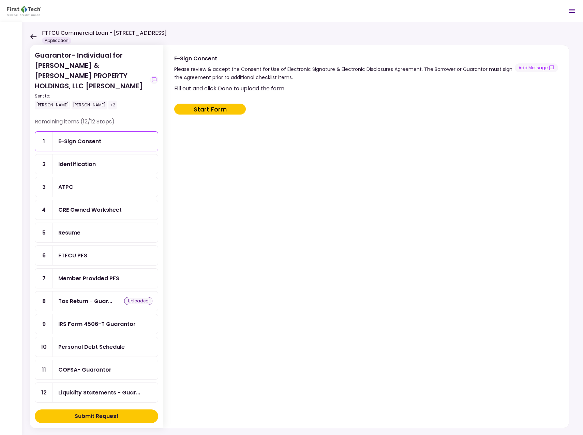
click at [33, 37] on icon at bounding box center [33, 36] width 6 height 5
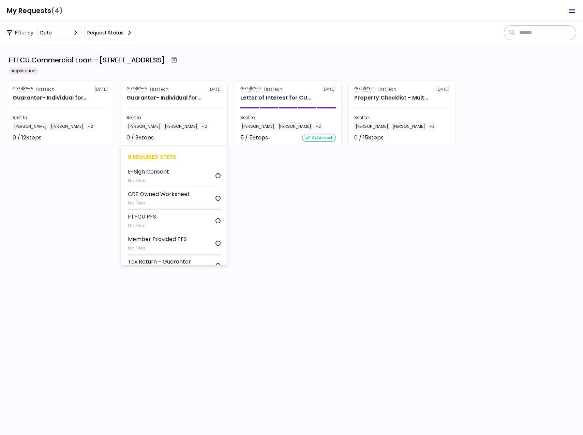
click at [139, 126] on div "[PERSON_NAME]" at bounding box center [143, 126] width 35 height 9
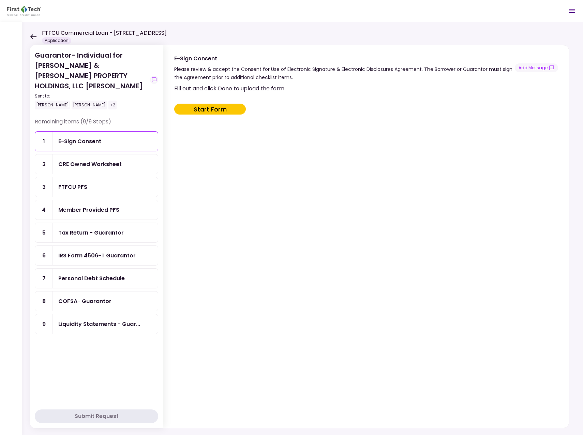
click at [92, 228] on div "Tax Return - Guarantor" at bounding box center [90, 232] width 65 height 9
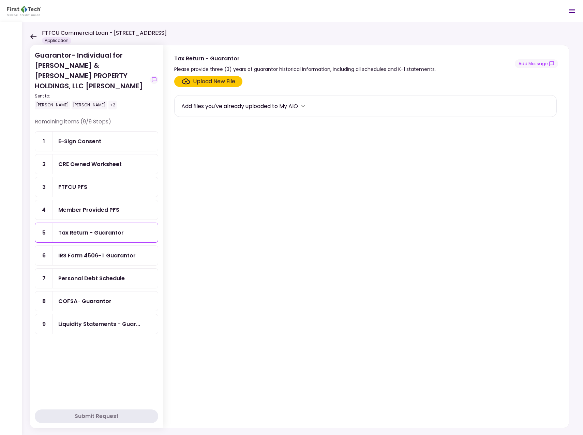
click at [216, 80] on div "Upload New File" at bounding box center [214, 81] width 42 height 8
click at [0, 0] on input "Upload New File" at bounding box center [0, 0] width 0 height 0
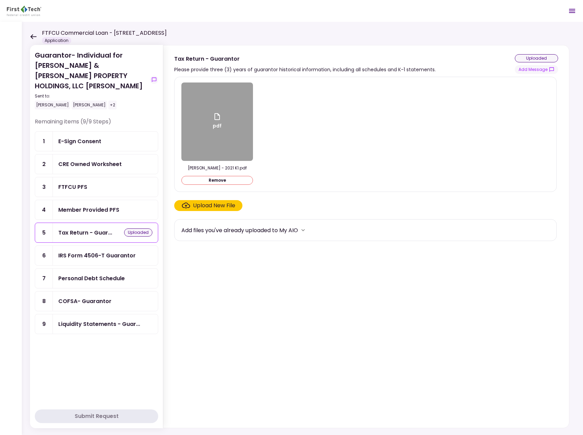
click at [210, 205] on div "Upload New File" at bounding box center [214, 205] width 42 height 8
click at [0, 0] on input "Upload New File" at bounding box center [0, 0] width 0 height 0
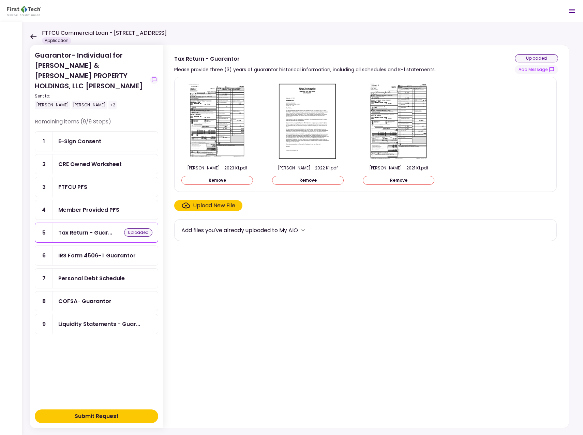
click at [87, 206] on div "Member Provided PFS" at bounding box center [88, 210] width 61 height 9
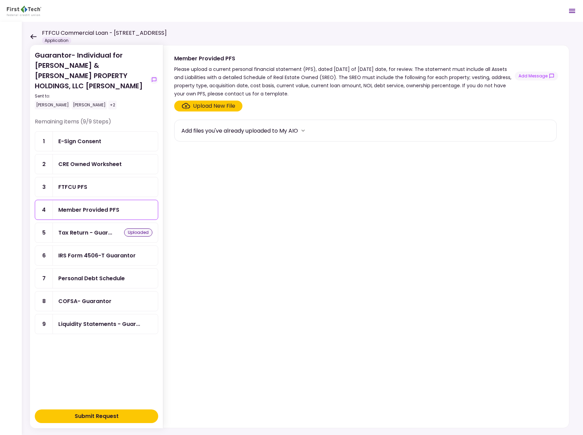
click at [73, 183] on div "FTFCU PFS" at bounding box center [72, 187] width 29 height 9
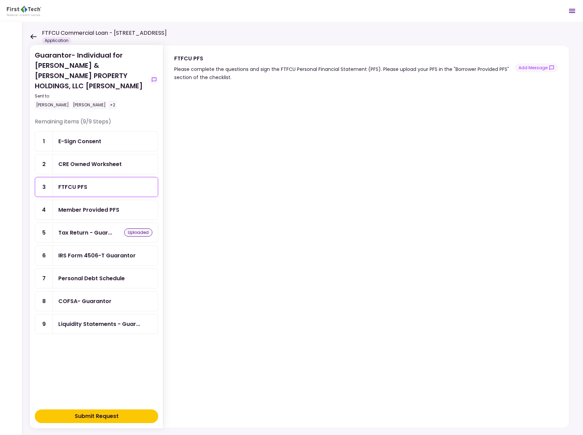
click at [32, 37] on icon at bounding box center [33, 36] width 6 height 5
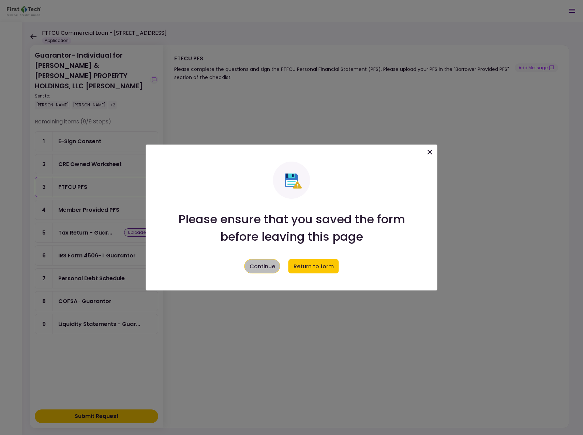
click at [258, 266] on button "Continue" at bounding box center [262, 266] width 36 height 14
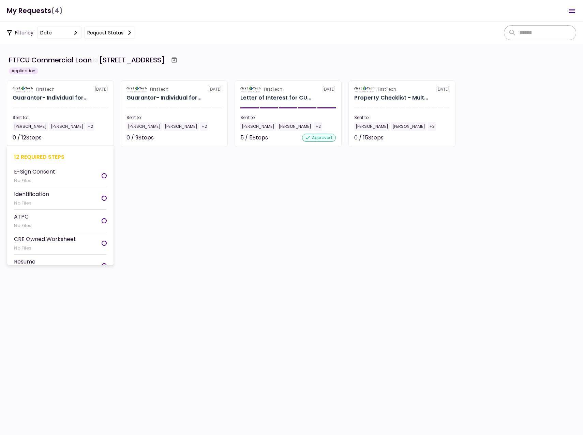
click at [23, 125] on div "[PERSON_NAME]" at bounding box center [30, 126] width 35 height 9
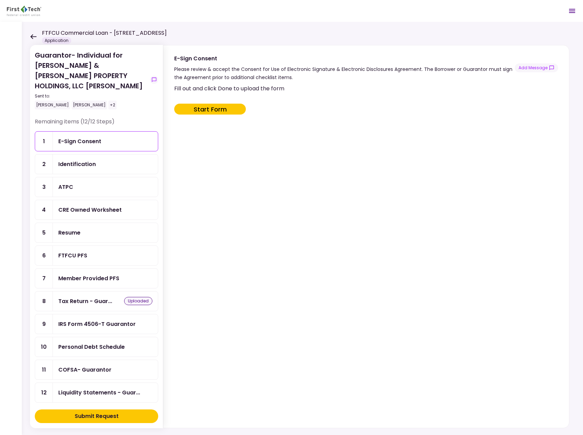
click at [96, 160] on div "Identification" at bounding box center [105, 164] width 94 height 9
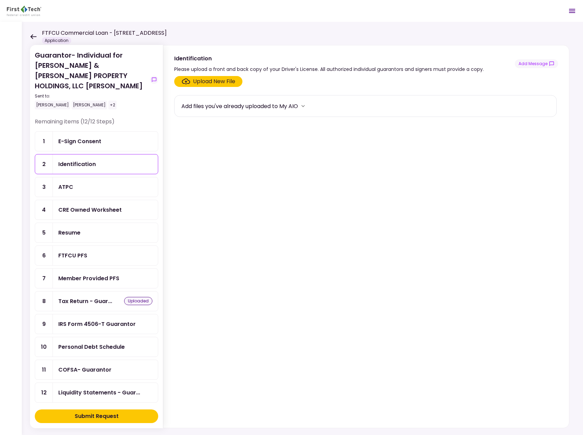
click at [217, 80] on div "Upload New File" at bounding box center [214, 81] width 42 height 8
click at [0, 0] on input "Upload New File" at bounding box center [0, 0] width 0 height 0
